Goal: Information Seeking & Learning: Learn about a topic

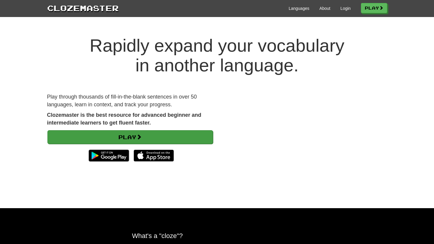
click at [138, 132] on link "Play" at bounding box center [130, 137] width 166 height 14
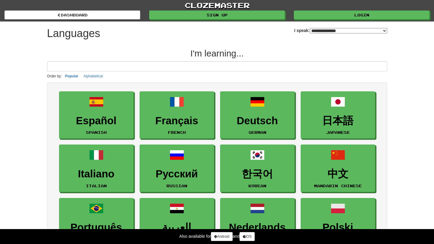
select select "*******"
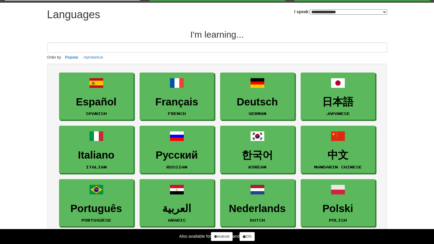
scroll to position [19, 0]
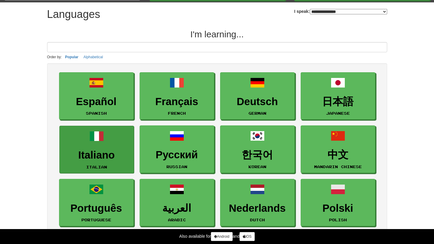
click at [101, 133] on span at bounding box center [97, 136] width 14 height 14
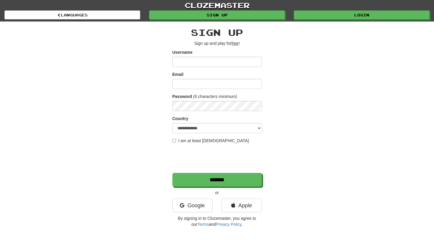
click at [197, 62] on input "Username" at bounding box center [217, 62] width 90 height 10
type input "*********"
type input "**********"
select select "**"
click at [170, 136] on div "**********" at bounding box center [217, 125] width 349 height 209
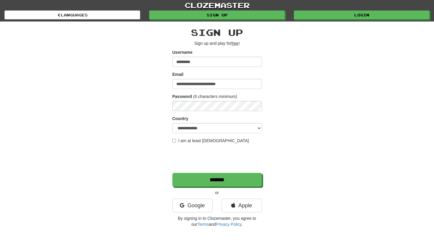
click at [172, 138] on div "**********" at bounding box center [217, 125] width 349 height 209
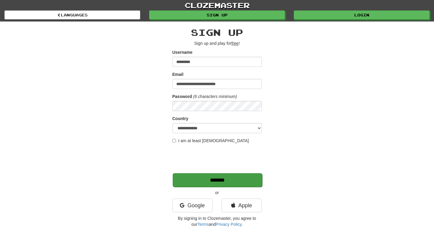
click at [204, 178] on input "*******" at bounding box center [218, 180] width 90 height 14
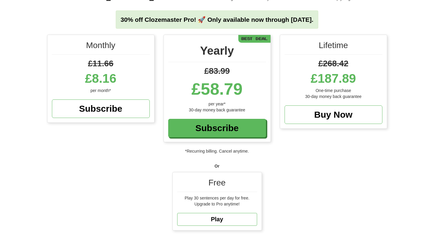
scroll to position [65, 0]
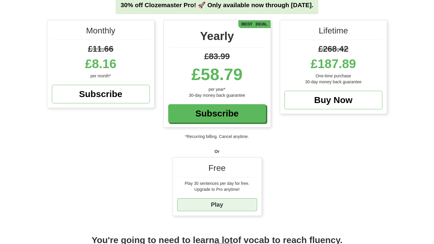
click at [224, 207] on link "Play" at bounding box center [217, 204] width 80 height 13
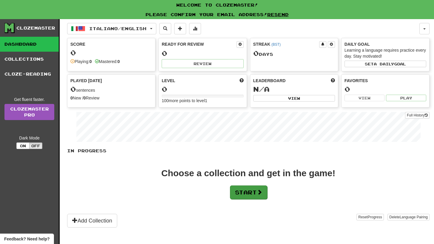
click at [245, 193] on button "Start" at bounding box center [248, 192] width 37 height 14
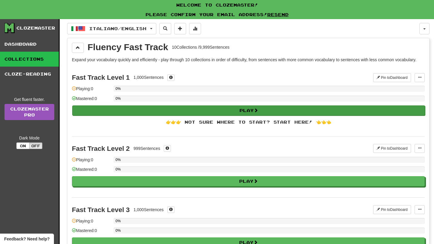
click at [267, 109] on button "Play" at bounding box center [248, 110] width 353 height 10
select select "**"
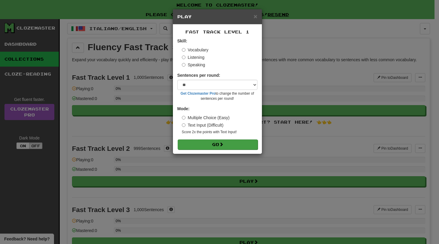
click at [201, 146] on button "Go" at bounding box center [218, 144] width 80 height 10
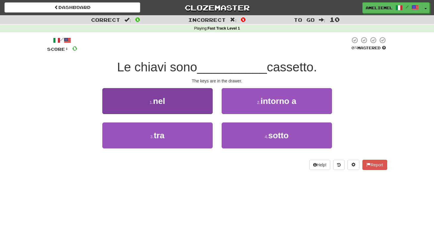
click at [201, 100] on button "1 . nel" at bounding box center [157, 101] width 110 height 26
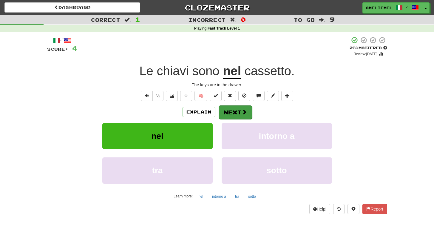
click at [243, 112] on span at bounding box center [244, 111] width 5 height 5
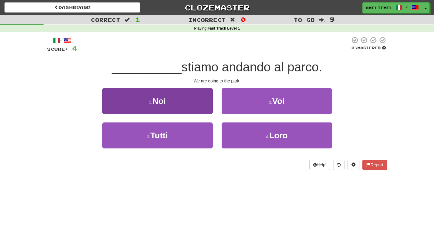
click at [196, 98] on button "1 . Noi" at bounding box center [157, 101] width 110 height 26
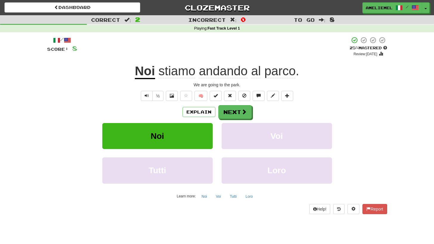
click at [178, 70] on span "stiamo" at bounding box center [176, 71] width 37 height 14
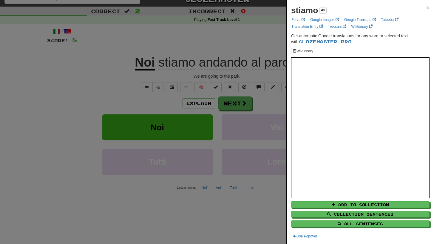
scroll to position [9, 0]
click at [89, 91] on div at bounding box center [217, 122] width 434 height 244
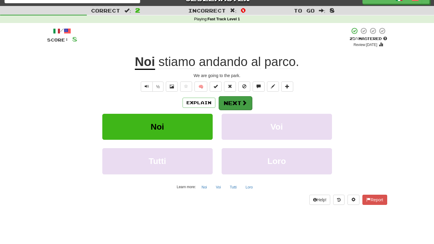
click at [231, 103] on button "Next" at bounding box center [235, 103] width 33 height 14
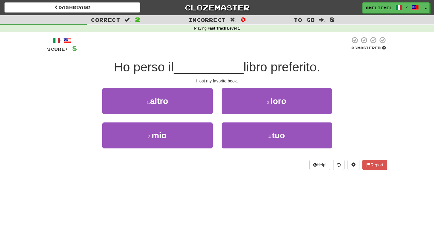
scroll to position [0, 0]
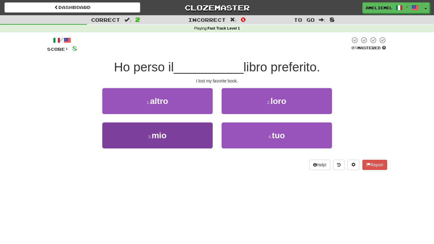
click at [178, 135] on button "3 . mio" at bounding box center [157, 135] width 110 height 26
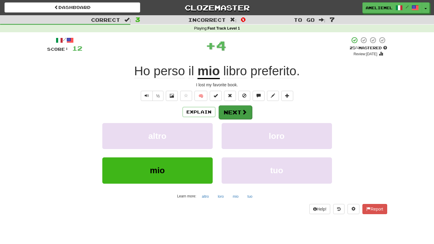
click at [239, 111] on button "Next" at bounding box center [235, 112] width 33 height 14
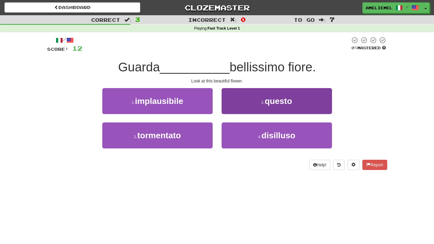
click at [256, 98] on button "2 . questo" at bounding box center [277, 101] width 110 height 26
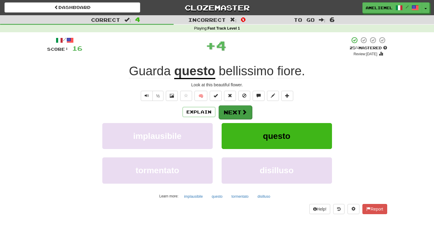
click at [238, 112] on button "Next" at bounding box center [235, 112] width 33 height 14
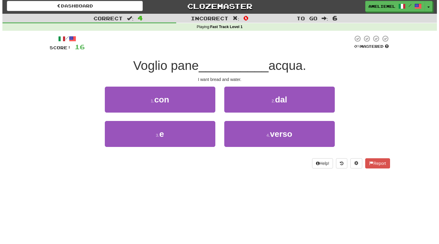
scroll to position [2, 0]
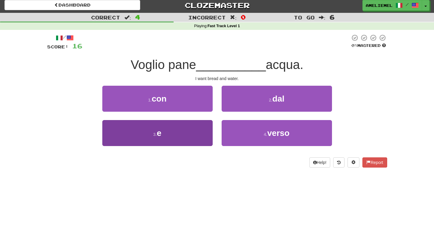
click at [198, 128] on button "3 . e" at bounding box center [157, 133] width 110 height 26
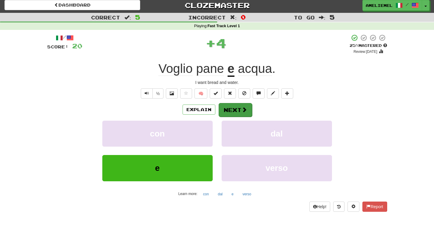
click at [244, 111] on span at bounding box center [244, 109] width 5 height 5
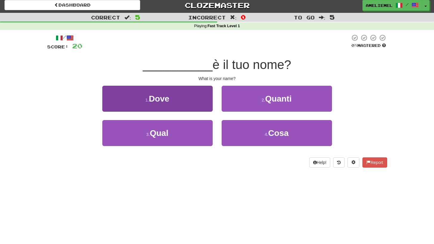
click at [196, 108] on button "1 . Dove" at bounding box center [157, 99] width 110 height 26
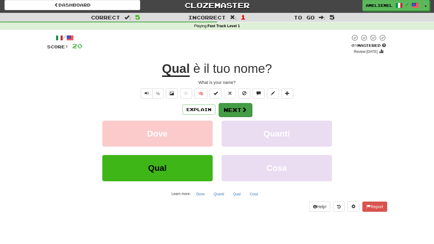
click at [227, 113] on button "Next" at bounding box center [235, 110] width 33 height 14
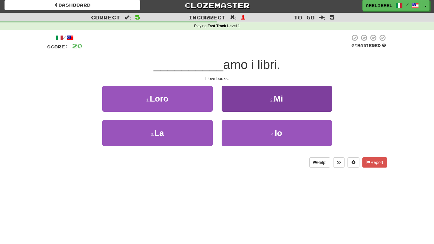
click at [261, 100] on button "2 . Mi" at bounding box center [277, 99] width 110 height 26
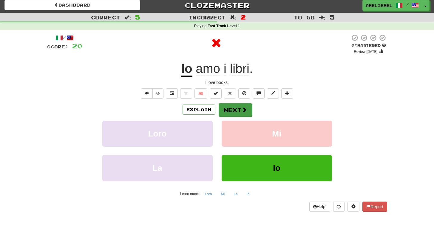
click at [234, 108] on button "Next" at bounding box center [235, 110] width 33 height 14
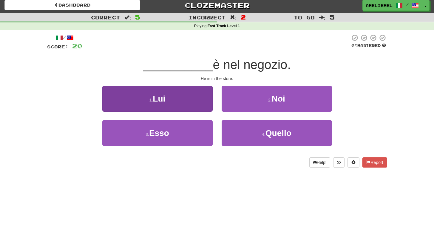
click at [188, 104] on button "1 . Lui" at bounding box center [157, 99] width 110 height 26
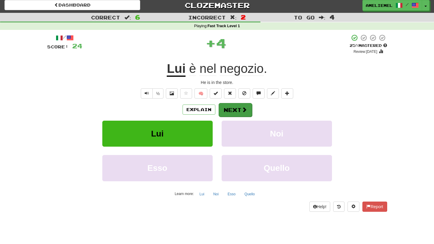
click at [240, 108] on button "Next" at bounding box center [235, 110] width 33 height 14
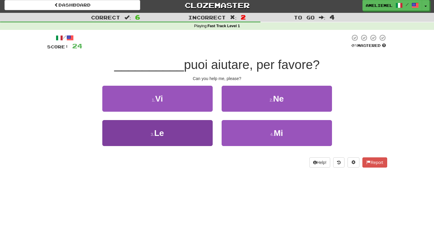
click at [196, 132] on button "3 . Le" at bounding box center [157, 133] width 110 height 26
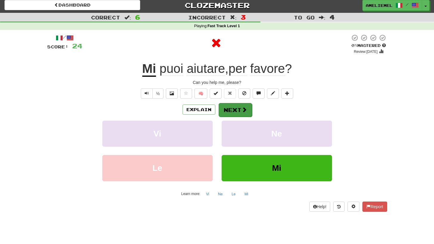
click at [234, 109] on button "Next" at bounding box center [235, 110] width 33 height 14
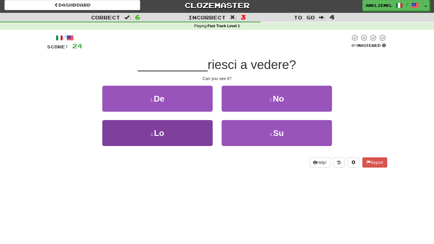
click at [185, 130] on button "3 . Lo" at bounding box center [157, 133] width 110 height 26
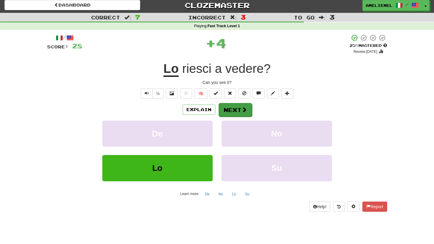
click at [237, 106] on button "Next" at bounding box center [235, 110] width 33 height 14
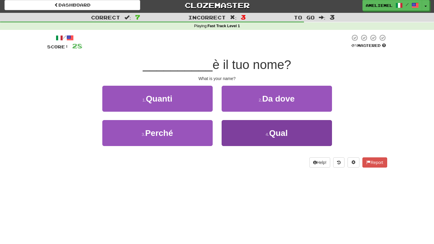
click at [248, 133] on button "4 . Qual" at bounding box center [277, 133] width 110 height 26
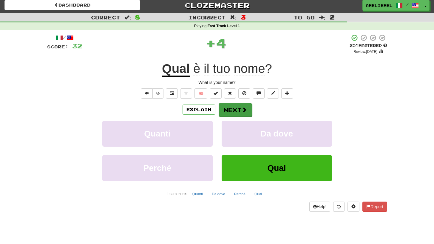
click at [233, 109] on button "Next" at bounding box center [235, 110] width 33 height 14
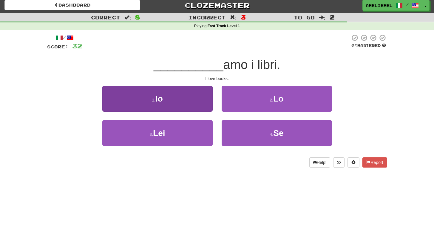
click at [205, 100] on button "1 . Io" at bounding box center [157, 99] width 110 height 26
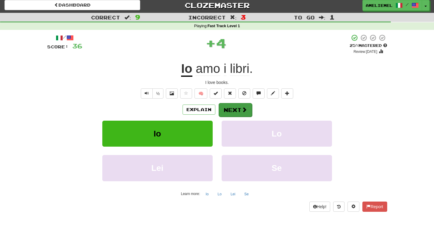
click at [232, 112] on button "Next" at bounding box center [235, 110] width 33 height 14
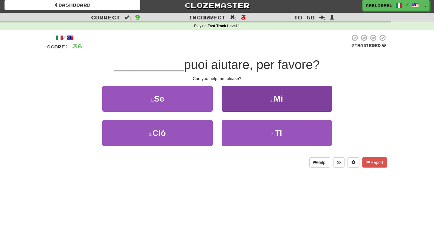
click at [257, 103] on button "2 . Mi" at bounding box center [277, 99] width 110 height 26
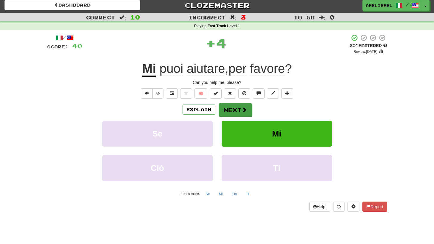
click at [236, 108] on button "Next" at bounding box center [235, 110] width 33 height 14
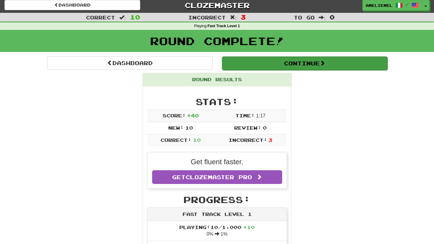
click at [309, 63] on button "Continue" at bounding box center [305, 63] width 166 height 14
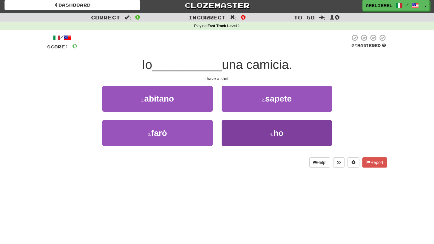
click at [263, 130] on button "4 . ho" at bounding box center [277, 133] width 110 height 26
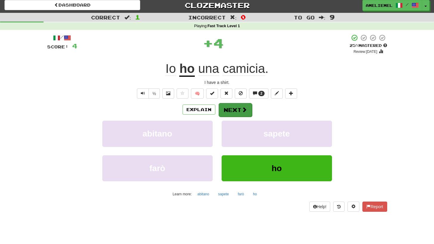
click at [242, 111] on span at bounding box center [244, 109] width 5 height 5
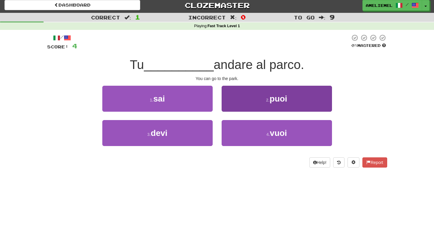
click at [264, 99] on button "2 . puoi" at bounding box center [277, 99] width 110 height 26
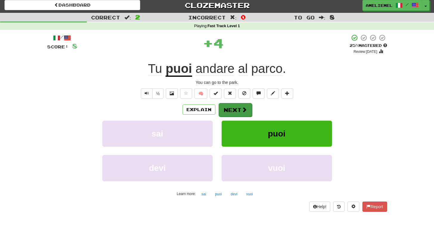
click at [238, 108] on button "Next" at bounding box center [235, 110] width 33 height 14
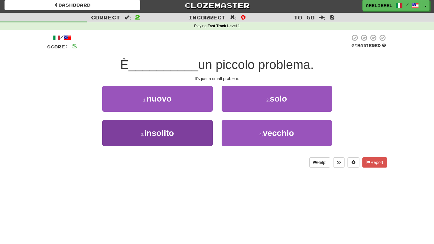
click at [206, 134] on button "3 . insolito" at bounding box center [157, 133] width 110 height 26
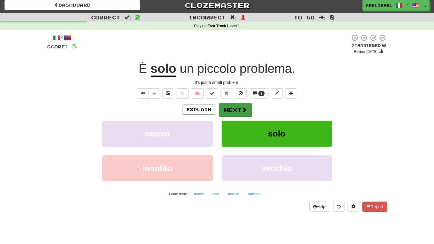
click at [238, 109] on button "Next" at bounding box center [235, 110] width 33 height 14
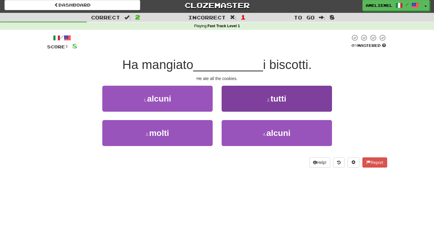
click at [244, 100] on button "2 . tutti" at bounding box center [277, 99] width 110 height 26
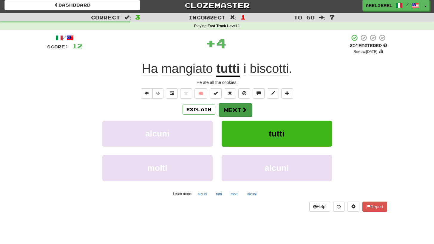
click at [230, 108] on button "Next" at bounding box center [235, 110] width 33 height 14
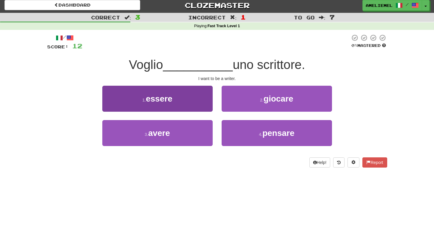
click at [202, 107] on button "1 . essere" at bounding box center [157, 99] width 110 height 26
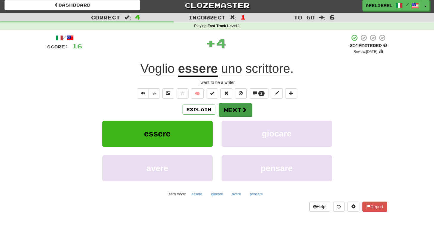
click at [234, 108] on button "Next" at bounding box center [235, 110] width 33 height 14
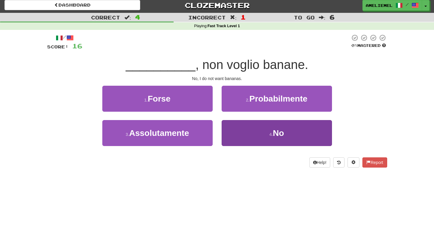
click at [246, 137] on button "4 . No" at bounding box center [277, 133] width 110 height 26
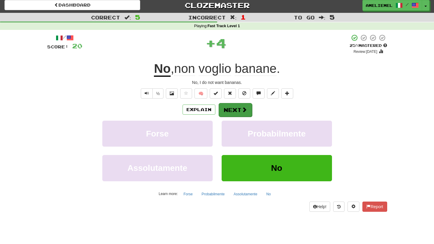
click at [234, 109] on button "Next" at bounding box center [235, 110] width 33 height 14
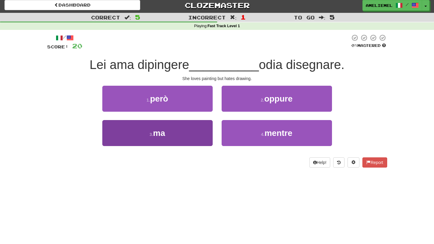
click at [195, 137] on button "3 . ma" at bounding box center [157, 133] width 110 height 26
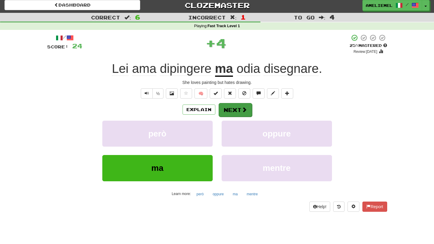
click at [242, 105] on button "Next" at bounding box center [235, 110] width 33 height 14
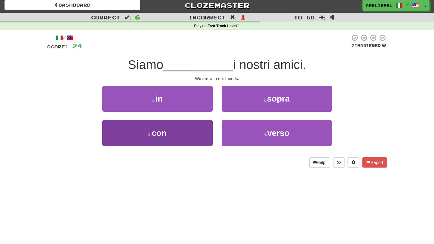
click at [193, 128] on button "3 . con" at bounding box center [157, 133] width 110 height 26
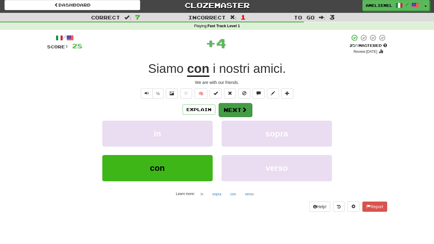
click at [232, 109] on button "Next" at bounding box center [235, 110] width 33 height 14
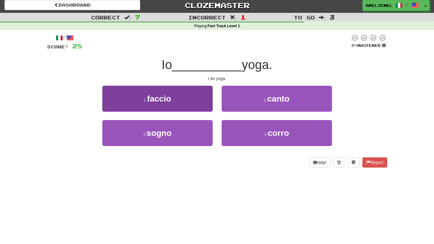
click at [200, 104] on button "1 . faccio" at bounding box center [157, 99] width 110 height 26
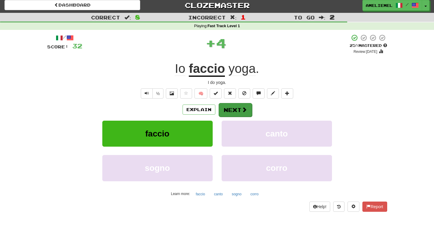
click at [230, 110] on button "Next" at bounding box center [235, 110] width 33 height 14
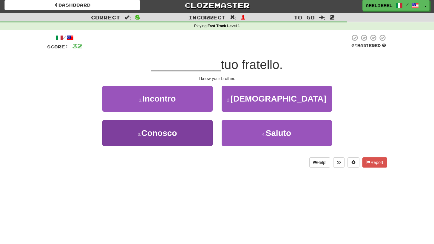
click at [198, 134] on button "3 . Conosco" at bounding box center [157, 133] width 110 height 26
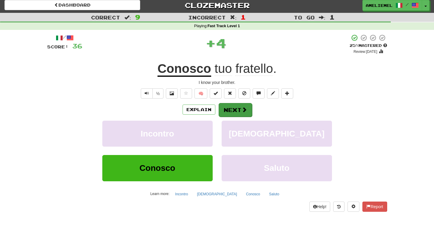
click at [231, 111] on button "Next" at bounding box center [235, 110] width 33 height 14
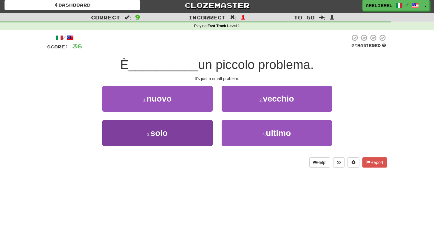
click at [201, 130] on button "3 . solo" at bounding box center [157, 133] width 110 height 26
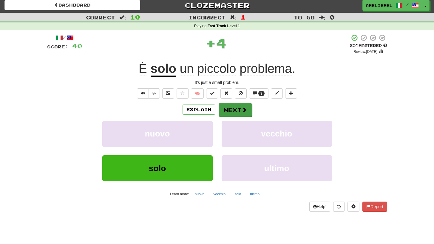
click at [232, 109] on button "Next" at bounding box center [235, 110] width 33 height 14
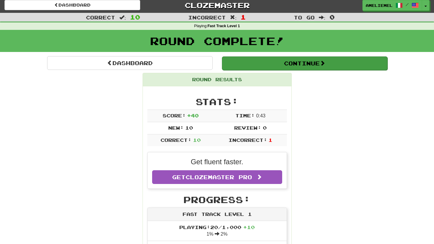
click at [282, 65] on button "Continue" at bounding box center [305, 63] width 166 height 14
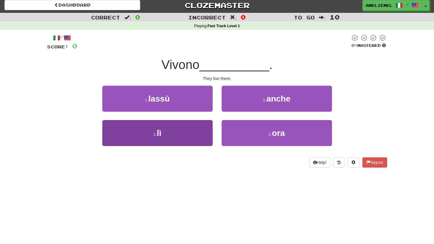
click at [196, 131] on button "3 . lì" at bounding box center [157, 133] width 110 height 26
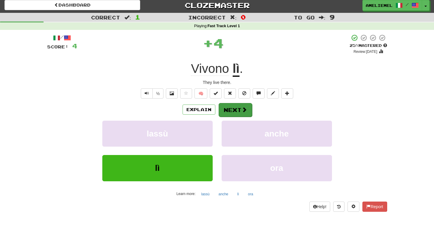
click at [236, 107] on button "Next" at bounding box center [235, 110] width 33 height 14
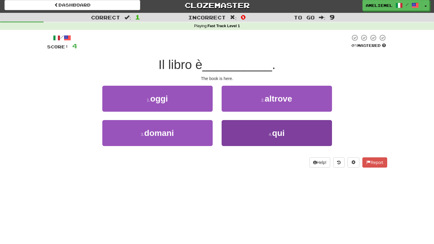
click at [264, 128] on button "4 . qui" at bounding box center [277, 133] width 110 height 26
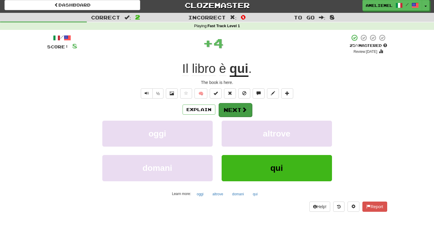
click at [239, 110] on button "Next" at bounding box center [235, 110] width 33 height 14
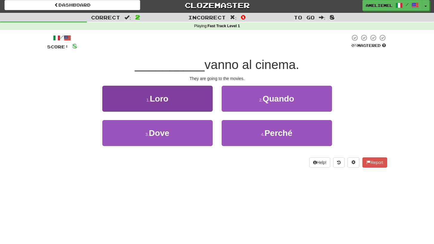
click at [197, 100] on button "1 . Loro" at bounding box center [157, 99] width 110 height 26
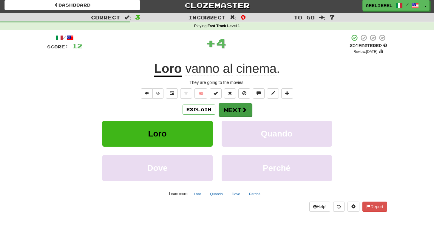
click at [233, 108] on button "Next" at bounding box center [235, 110] width 33 height 14
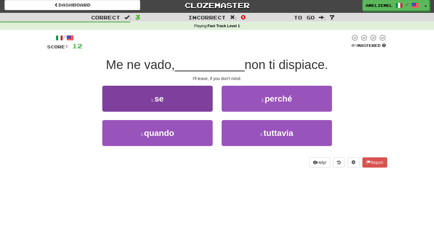
click at [196, 97] on button "1 . se" at bounding box center [157, 99] width 110 height 26
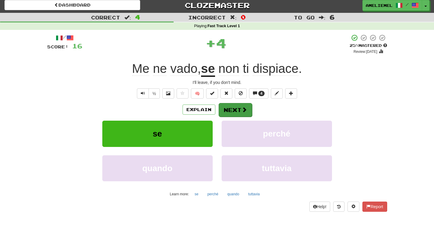
click at [235, 110] on button "Next" at bounding box center [235, 110] width 33 height 14
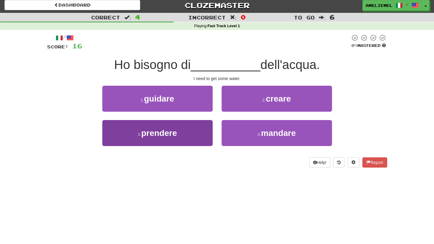
click at [195, 128] on button "3 . prendere" at bounding box center [157, 133] width 110 height 26
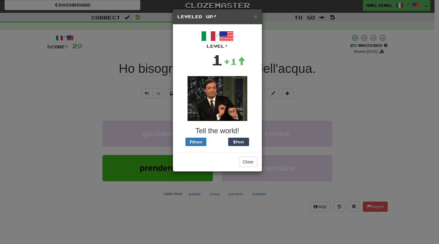
click at [246, 167] on div "Close" at bounding box center [217, 161] width 89 height 19
click at [246, 159] on button "Close" at bounding box center [248, 162] width 18 height 10
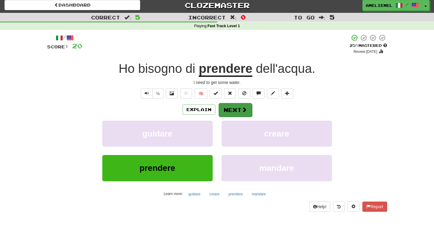
click at [239, 110] on button "Next" at bounding box center [235, 110] width 33 height 14
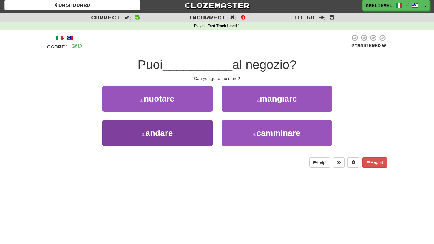
click at [193, 130] on button "3 . andare" at bounding box center [157, 133] width 110 height 26
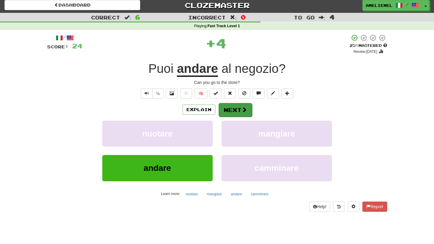
click at [232, 109] on button "Next" at bounding box center [235, 110] width 33 height 14
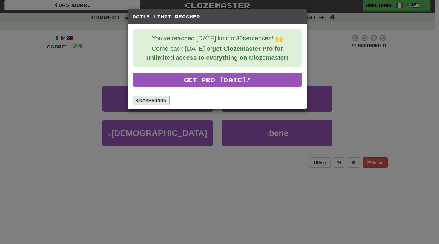
click at [145, 97] on link "Dashboard" at bounding box center [150, 100] width 37 height 9
